Goal: Find specific page/section: Find specific page/section

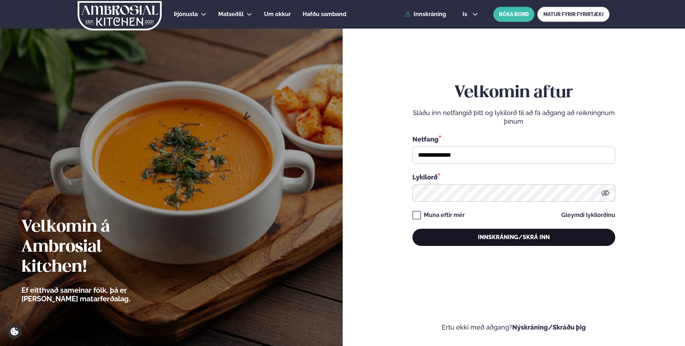
click at [518, 243] on button "Innskráning/Skrá inn" at bounding box center [514, 237] width 203 height 17
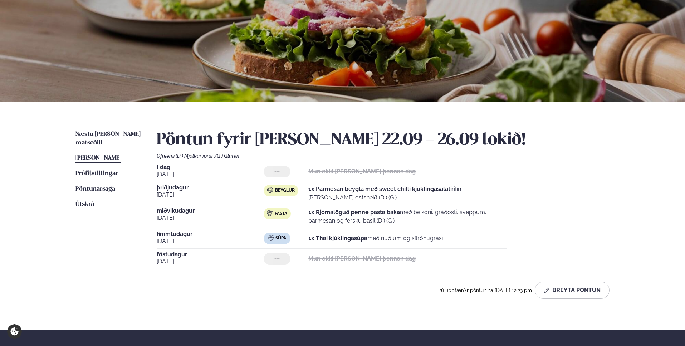
scroll to position [94, 0]
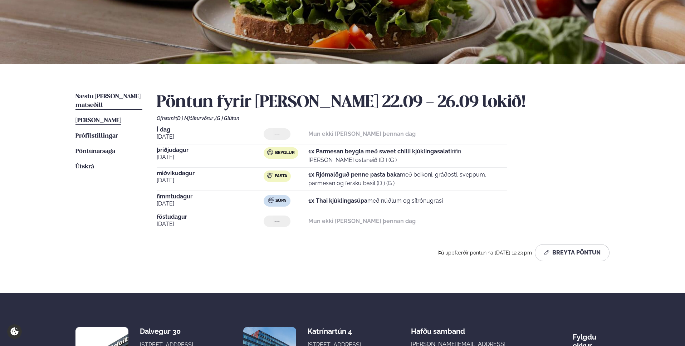
click at [119, 97] on span "Næstu [PERSON_NAME] matseðill" at bounding box center [108, 101] width 65 height 15
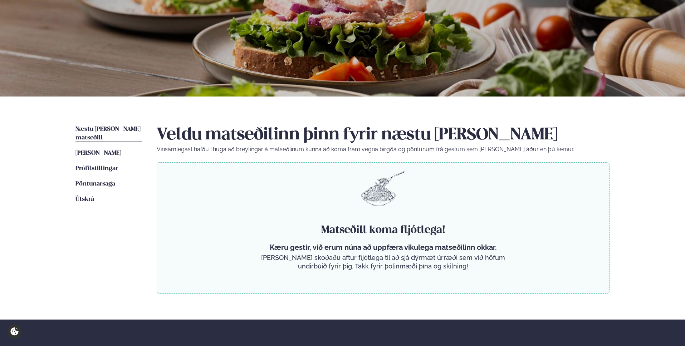
scroll to position [102, 0]
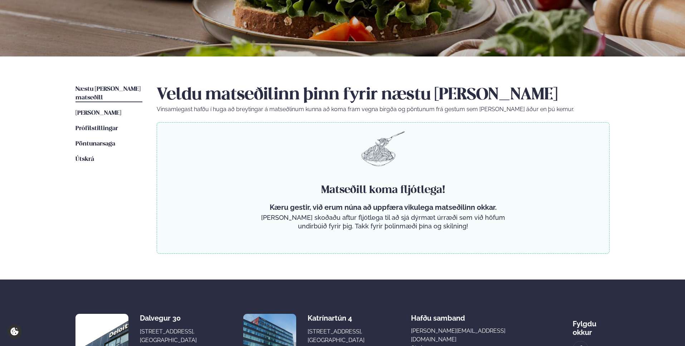
click at [588, 257] on div "Næstu [PERSON_NAME] matseðill Næsta vika [PERSON_NAME] matseðill [PERSON_NAME] …" at bounding box center [342, 168] width 577 height 223
